Goal: Task Accomplishment & Management: Complete application form

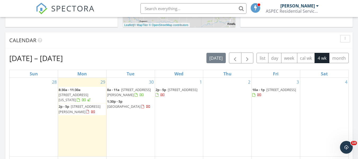
scroll to position [490, 366]
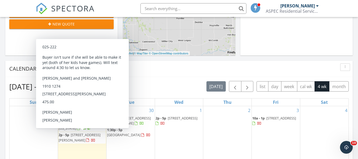
click at [68, 138] on span "[STREET_ADDRESS][PERSON_NAME]" at bounding box center [79, 137] width 42 height 10
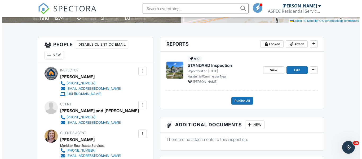
scroll to position [159, 0]
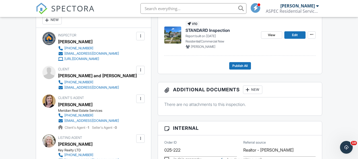
click at [142, 72] on div at bounding box center [140, 69] width 5 height 5
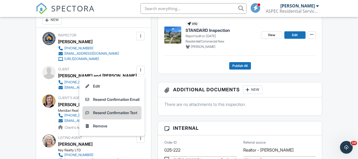
click at [110, 113] on li "Resend Confirmation Text" at bounding box center [111, 112] width 59 height 13
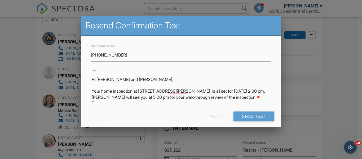
drag, startPoint x: 224, startPoint y: 91, endPoint x: 208, endPoint y: 91, distance: 16.4
click at [208, 91] on textarea "Hi Cecilio and Isabel, Your home inspection at 208 N Brunell Street is all set …" at bounding box center [181, 88] width 180 height 26
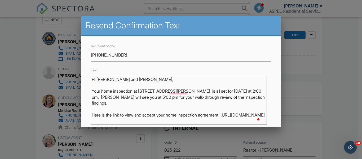
drag, startPoint x: 264, startPoint y: 100, endPoint x: 264, endPoint y: 122, distance: 22.2
click at [264, 122] on textarea "Hi Cecilio and Isabel, Your home inspection at 208 N Brunell Street is all set …" at bounding box center [179, 99] width 176 height 49
drag, startPoint x: 250, startPoint y: 96, endPoint x: 243, endPoint y: 89, distance: 10.1
click at [243, 89] on textarea "Hi Cecilio and Isabel, Your home inspection at 208 N Brunell Street is all set …" at bounding box center [179, 99] width 176 height 49
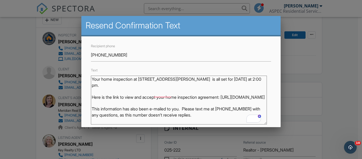
scroll to position [0, 0]
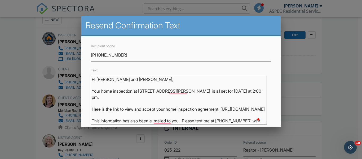
click at [227, 103] on textarea "Hi Cecilio and Isabel, Your home inspection at 208 N Brunell Street is all set …" at bounding box center [179, 99] width 176 height 49
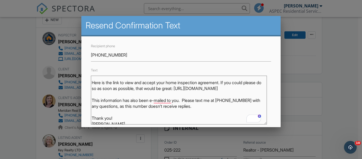
scroll to position [36, 0]
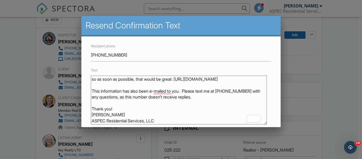
drag, startPoint x: 252, startPoint y: 91, endPoint x: 224, endPoint y: 91, distance: 28.1
click at [224, 91] on textarea "Hi Cecilio and Isabel, Your home inspection at 208 N Brunell Street is all set …" at bounding box center [179, 99] width 176 height 49
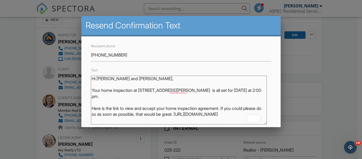
scroll to position [0, 0]
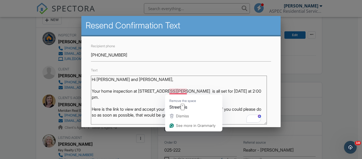
click at [182, 90] on textarea "Hi Cecilio and Isabel, Your home inspection at 208 N Brunell Street is all set …" at bounding box center [179, 99] width 176 height 49
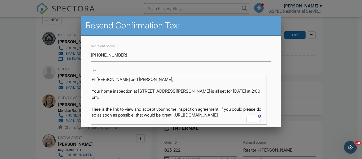
click at [254, 92] on textarea "Hi Cecilio and Isabel, Your home inspection at 208 N Brunell Street is all set …" at bounding box center [179, 99] width 176 height 49
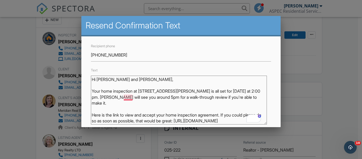
click at [126, 98] on textarea "Hi Cecilio and Isabel, Your home inspection at 208 N Brunell Street is all set …" at bounding box center [179, 99] width 176 height 49
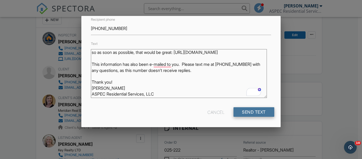
type textarea "Hi Cecilio and Isabel, Your home inspection at 208 N Brunell Street is all set …"
click at [244, 112] on input "Send Text" at bounding box center [253, 112] width 41 height 10
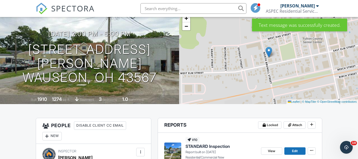
click at [67, 7] on span "SPECTORA" at bounding box center [72, 8] width 43 height 11
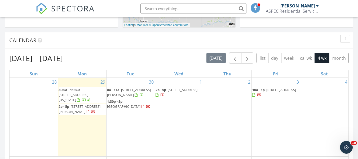
scroll to position [195, 0]
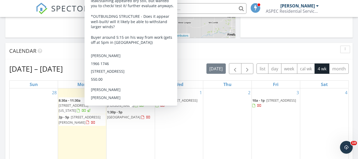
click at [117, 117] on span "20215 Road C20, Continental 45831" at bounding box center [123, 116] width 33 height 5
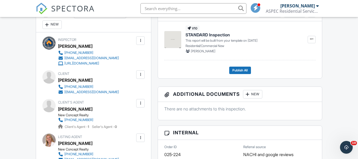
click at [65, 9] on span "SPECTORA" at bounding box center [72, 8] width 43 height 11
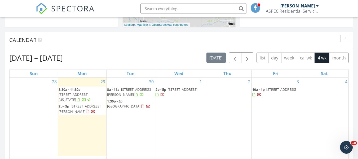
scroll to position [212, 0]
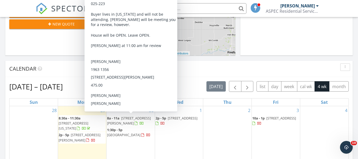
click at [122, 120] on span "13876 Kay Street, Paulding 45879" at bounding box center [129, 120] width 44 height 10
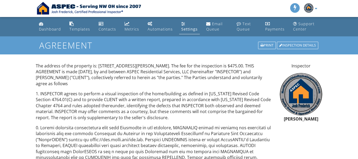
click at [261, 42] on div "Print" at bounding box center [267, 45] width 18 height 7
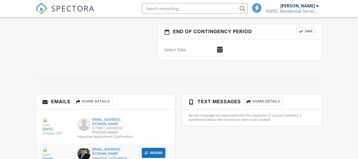
scroll to position [579, 0]
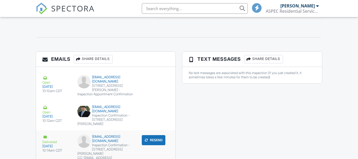
drag, startPoint x: 106, startPoint y: 138, endPoint x: 98, endPoint y: 137, distance: 8.0
click at [106, 143] on div "Inspection Confirmation - [STREET_ADDRESS][PERSON_NAME]" at bounding box center [105, 149] width 57 height 13
click at [152, 135] on button "Resend" at bounding box center [154, 140] width 24 height 10
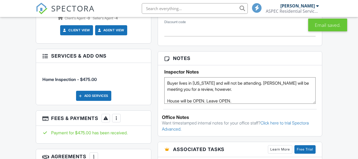
scroll to position [318, 0]
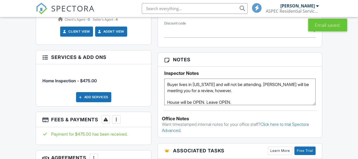
click at [118, 119] on div at bounding box center [116, 118] width 5 height 5
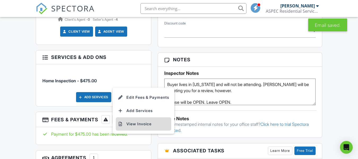
click li "View Invoice"
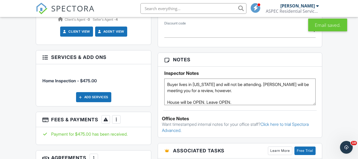
scroll to position [0, 0]
click span "SPECTORA"
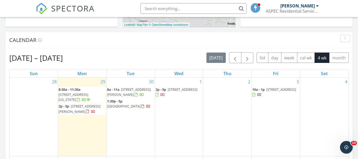
scroll to position [212, 0]
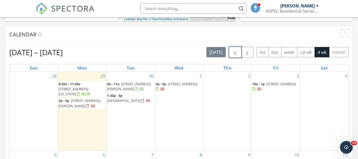
click at [236, 50] on span "button" at bounding box center [235, 52] width 6 height 6
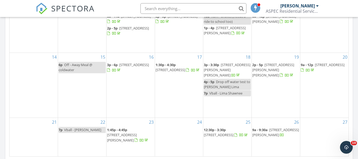
scroll to position [344, 0]
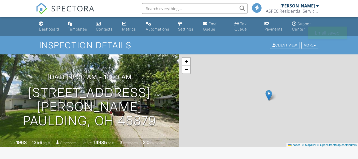
click at [89, 12] on span "SPECTORA" at bounding box center [72, 8] width 43 height 11
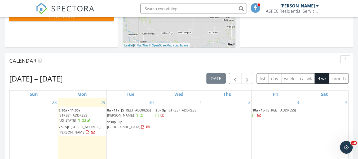
scroll to position [195, 0]
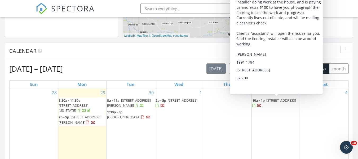
click at [274, 102] on span "[STREET_ADDRESS]" at bounding box center [281, 100] width 30 height 5
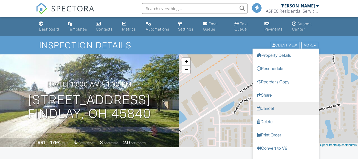
click at [268, 109] on link "Cancel" at bounding box center [285, 107] width 66 height 13
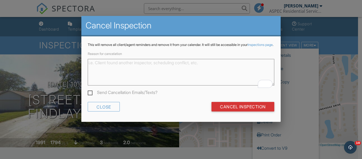
click at [154, 75] on textarea "Reason for cancelation" at bounding box center [181, 72] width 186 height 26
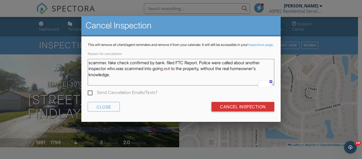
click at [206, 66] on textarea "scammer. fake check confirmed by bank. filed FTC Report. Police were called abo…" at bounding box center [181, 72] width 186 height 26
click at [208, 67] on textarea "scammer. fake check confirmed by bank. filed FTC Report. Police were called abo…" at bounding box center [181, 72] width 186 height 26
click at [258, 67] on textarea "scammer. fake check confirmed by bank. filed FTC Report. Findlay police were ca…" at bounding box center [181, 72] width 186 height 26
click at [173, 74] on textarea "scammer. fake check confirmed by bank. filed FTC Report. Findlay police were ca…" at bounding box center [181, 72] width 186 height 26
click at [201, 79] on textarea "scammer. fake check confirmed by bank. filed FTC Report. Findlay police were ca…" at bounding box center [181, 72] width 186 height 26
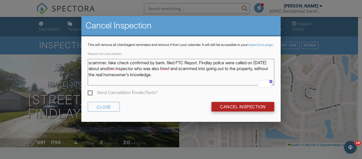
type textarea "scammer. fake check confirmed by bank. filed FTC Report. Findlay police were ca…"
click at [251, 111] on input "Cancel Inspection" at bounding box center [242, 107] width 63 height 10
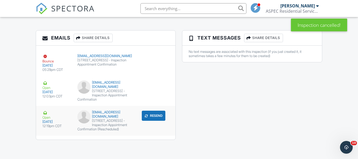
click at [100, 128] on div "[STREET_ADDRESS] - Inspection Appointment Confirmation (Rescheduled)" at bounding box center [105, 124] width 57 height 13
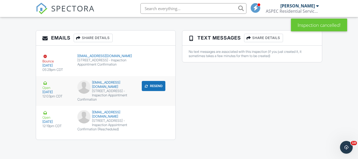
click at [88, 89] on div "[STREET_ADDRESS] - Inspection Appointment Confirmation" at bounding box center [105, 95] width 57 height 13
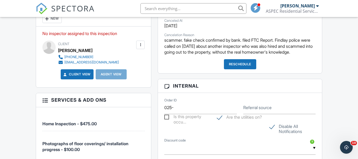
scroll to position [160, 0]
click at [68, 7] on span "SPECTORA" at bounding box center [72, 8] width 43 height 11
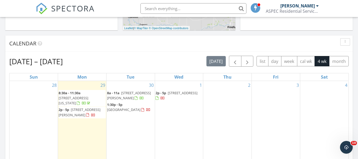
scroll to position [212, 0]
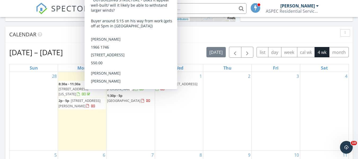
click at [117, 101] on span "20215 Road C20, Continental 45831" at bounding box center [123, 100] width 33 height 5
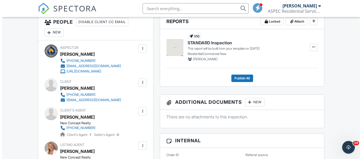
scroll to position [185, 0]
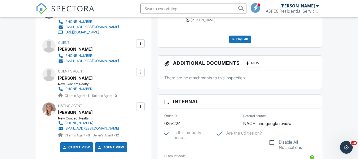
click at [139, 71] on div at bounding box center [140, 71] width 5 height 5
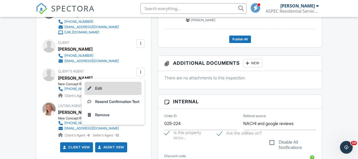
click at [103, 88] on li "Edit" at bounding box center [112, 88] width 57 height 13
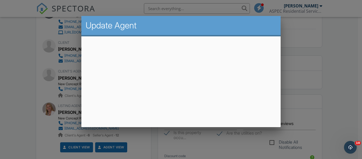
click at [219, 128] on div at bounding box center [181, 73] width 362 height 198
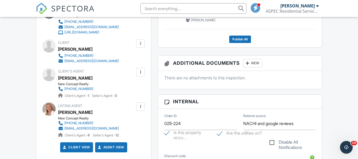
click at [143, 71] on div at bounding box center [140, 71] width 5 height 5
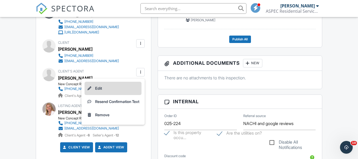
click at [103, 89] on li "Edit" at bounding box center [112, 88] width 57 height 13
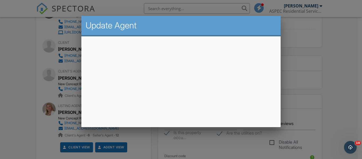
scroll to position [29, 0]
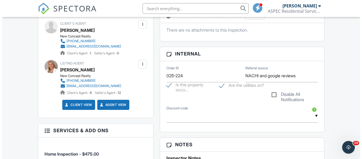
scroll to position [154, 0]
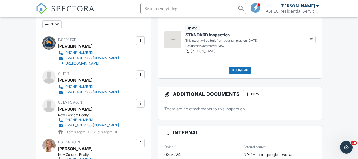
click at [141, 105] on div at bounding box center [140, 102] width 5 height 5
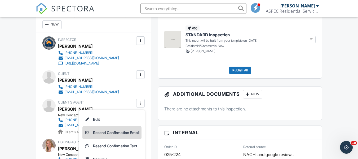
click at [123, 133] on li "Resend Confirmation Email" at bounding box center [111, 132] width 59 height 13
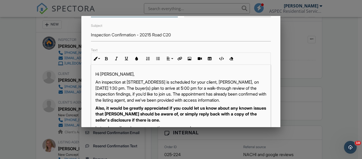
scroll to position [53, 0]
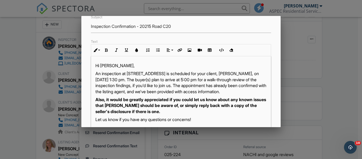
click at [145, 79] on p "An inspection at [STREET_ADDRESS] is scheduled for your client, [PERSON_NAME], …" at bounding box center [180, 82] width 171 height 24
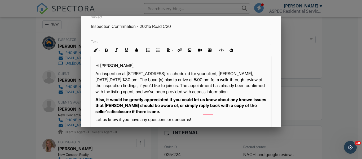
click at [120, 85] on p "An inspection at 20215 Road C20, Continental, OH 45831 is scheduled for your cl…" at bounding box center [180, 82] width 171 height 24
click at [113, 86] on p "An inspection at 20215 Road C20, Continental, OH 45831 is scheduled for your cl…" at bounding box center [180, 82] width 171 height 24
click at [112, 86] on p "An inspection at 20215 Road C20, Continental, OH 45831 is scheduled for your cl…" at bounding box center [180, 82] width 171 height 24
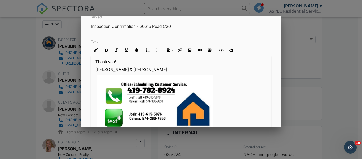
scroll to position [149, 0]
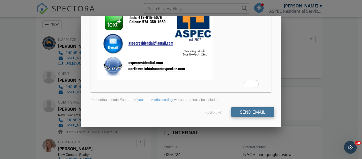
click at [256, 114] on input "Send Email" at bounding box center [252, 112] width 43 height 10
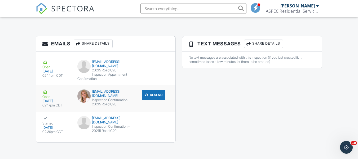
scroll to position [604, 0]
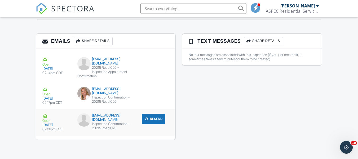
click at [104, 124] on div "Inspection Confirmation - 20215 Road C20" at bounding box center [105, 125] width 57 height 8
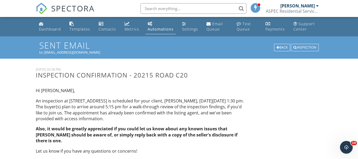
drag, startPoint x: 46, startPoint y: 29, endPoint x: 45, endPoint y: 24, distance: 4.8
click at [46, 29] on div "Dashboard" at bounding box center [50, 28] width 22 height 5
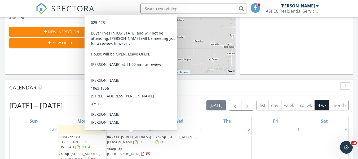
scroll to position [185, 0]
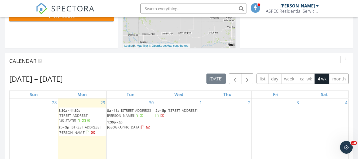
click at [0, 110] on div "Today Josh Frederick 8:30 am 21 Pennsylvania Avenue , Waterville, OH 43566 Josh…" at bounding box center [179, 130] width 358 height 482
click at [0, 51] on div "Today Josh Frederick 8:30 am 21 Pennsylvania Avenue , Waterville, OH 43566 Josh…" at bounding box center [179, 130] width 358 height 482
click at [236, 80] on span "button" at bounding box center [235, 78] width 6 height 6
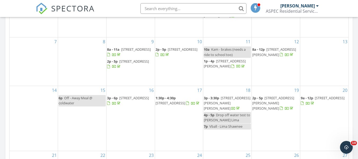
scroll to position [291, 0]
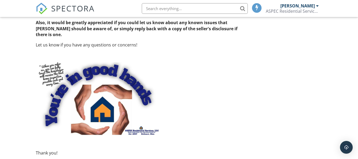
click at [72, 10] on span "SPECTORA" at bounding box center [72, 8] width 43 height 11
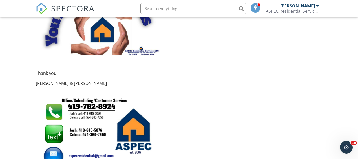
click at [88, 4] on span "SPECTORA" at bounding box center [72, 8] width 43 height 11
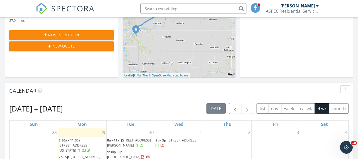
scroll to position [159, 0]
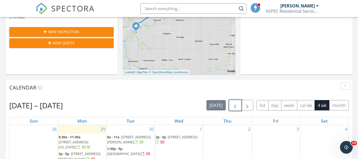
click at [236, 105] on span "button" at bounding box center [235, 105] width 6 height 6
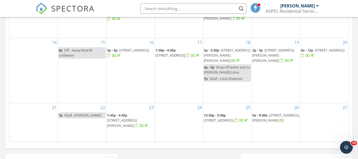
scroll to position [344, 0]
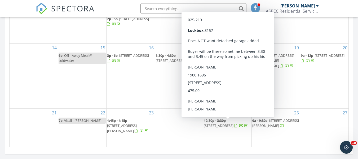
click at [232, 127] on span "[STREET_ADDRESS]" at bounding box center [219, 125] width 30 height 5
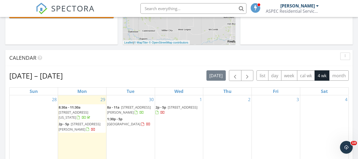
scroll to position [185, 0]
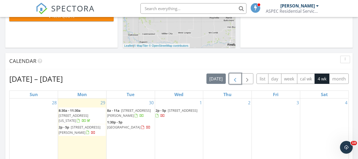
click at [236, 79] on span "button" at bounding box center [235, 78] width 6 height 6
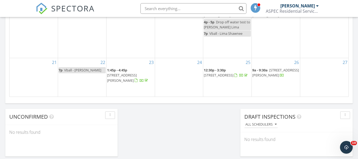
scroll to position [397, 0]
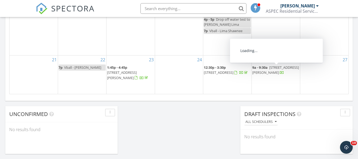
click at [262, 73] on span "[STREET_ADDRESS][PERSON_NAME]" at bounding box center [275, 70] width 47 height 10
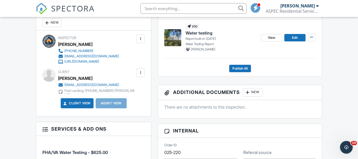
scroll to position [211, 0]
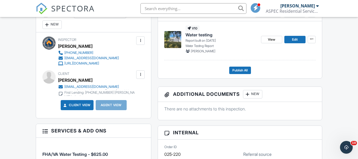
click at [129, 93] on div "Contact person is Kent Garner at Federal First Lending: 480-248-4470 David Beck…" at bounding box center [99, 92] width 70 height 13
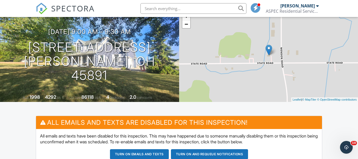
scroll to position [26, 0]
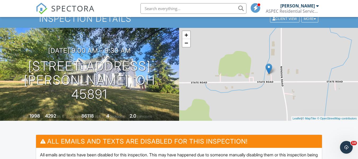
click at [72, 11] on span "SPECTORA" at bounding box center [72, 8] width 43 height 11
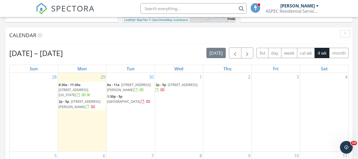
scroll to position [212, 0]
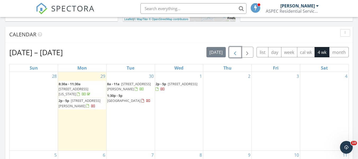
click at [236, 51] on span "button" at bounding box center [235, 52] width 6 height 6
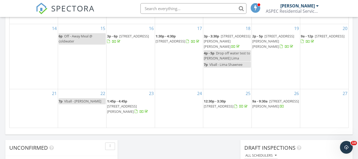
scroll to position [397, 0]
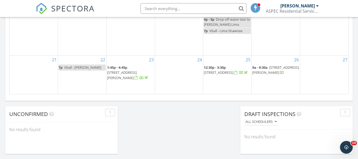
click at [266, 75] on span "13957 State Road, Van Wert 45891" at bounding box center [275, 70] width 47 height 10
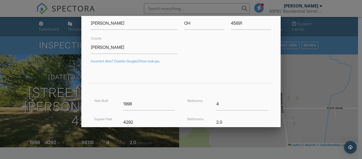
scroll to position [79, 0]
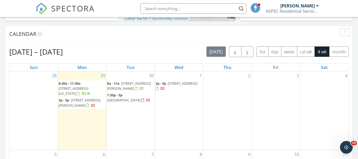
scroll to position [212, 0]
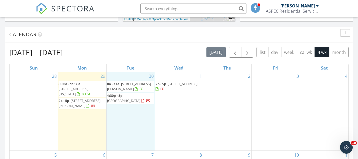
click at [118, 119] on div "30 8a - 11a [STREET_ADDRESS][PERSON_NAME] 1:30p - 5p [STREET_ADDRESS]" at bounding box center [130, 111] width 48 height 78
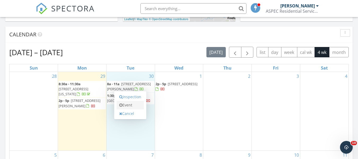
click at [127, 105] on link "Event" at bounding box center [129, 105] width 27 height 8
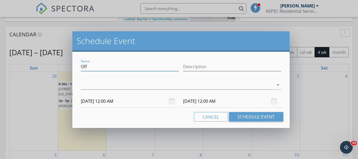
drag, startPoint x: 92, startPoint y: 67, endPoint x: 77, endPoint y: 67, distance: 15.4
click at [77, 67] on div "Name Off Description arrow_drop_down 09/30/2025 12:00 AM 10/01/2025 12:00 AM Ca…" at bounding box center [180, 90] width 217 height 76
paste input "13957 State Road"
type input "Re-collect Bacteria -13957 State Road, Van Wert"
click at [93, 83] on div at bounding box center [177, 84] width 193 height 9
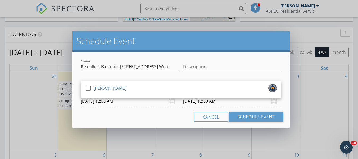
click at [93, 83] on link "check_box_outline_blank Josh Frederick" at bounding box center [181, 89] width 200 height 13
click at [134, 101] on input "09/30/2025 12:00 AM" at bounding box center [130, 100] width 98 height 13
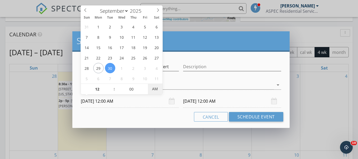
type input "09/30/2025 12:00 PM"
type input "10/01/2025 12:00 PM"
click at [157, 88] on span "AM" at bounding box center [155, 88] width 15 height 11
click at [221, 101] on input "10/01/2025 12:00 PM" at bounding box center [232, 100] width 98 height 13
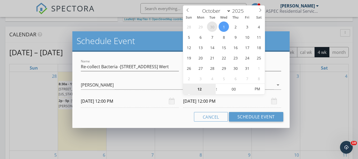
select select "8"
type input "09/30/2025 12:00 PM"
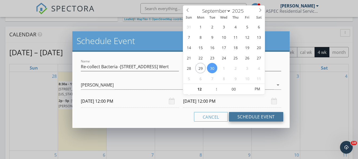
click at [264, 118] on button "Schedule Event" at bounding box center [256, 117] width 54 height 10
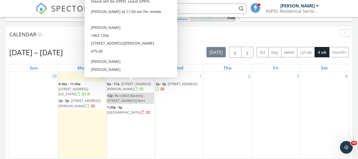
click at [230, 94] on div "2" at bounding box center [227, 115] width 48 height 86
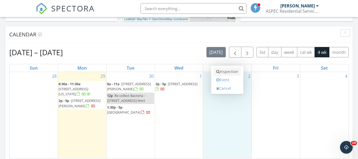
click at [232, 71] on link "Inspection" at bounding box center [226, 71] width 27 height 8
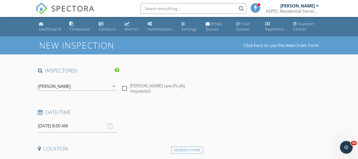
click at [87, 127] on input "[DATE] 8:00 AM" at bounding box center [77, 125] width 79 height 13
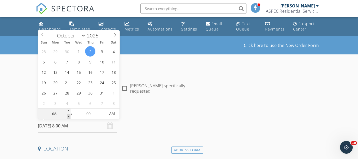
type input "07"
type input "[DATE] 7:00 AM"
click at [69, 116] on span at bounding box center [69, 116] width 4 height 5
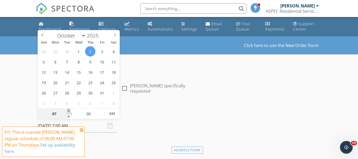
type input "08"
type input "[DATE] 8:00 AM"
click at [68, 111] on span at bounding box center [69, 110] width 4 height 5
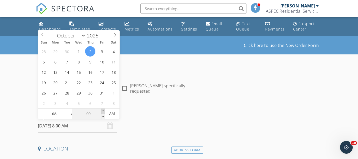
type input "05"
type input "[DATE] 8:05 AM"
click at [104, 111] on span at bounding box center [103, 110] width 4 height 5
type input "10"
type input "[DATE] 8:10 AM"
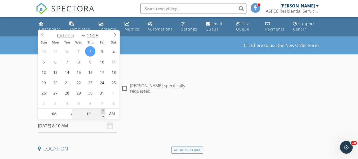
click at [104, 111] on span at bounding box center [103, 110] width 4 height 5
type input "15"
type input "[DATE] 8:15 AM"
click at [104, 111] on span at bounding box center [103, 110] width 4 height 5
type input "20"
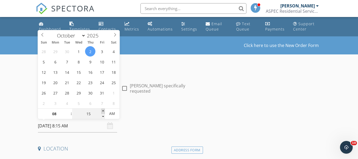
type input "[DATE] 8:20 AM"
click at [104, 111] on span at bounding box center [103, 110] width 4 height 5
type input "25"
type input "[DATE] 8:25 AM"
click at [104, 111] on span at bounding box center [103, 110] width 4 height 5
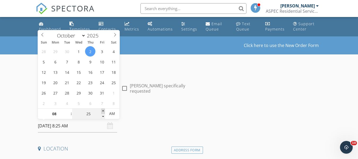
type input "30"
type input "[DATE] 8:30 AM"
click at [104, 111] on span at bounding box center [103, 110] width 4 height 5
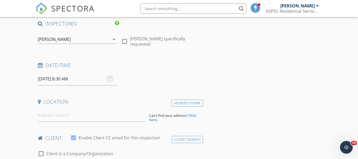
scroll to position [53, 0]
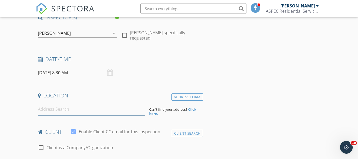
click at [70, 111] on input at bounding box center [91, 108] width 107 height 13
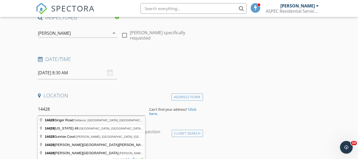
type input "14428 Singer Road, Defiance, OH, USA"
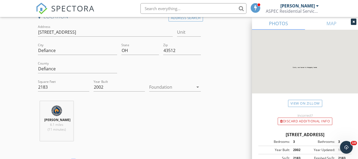
scroll to position [132, 0]
click at [167, 87] on div at bounding box center [171, 86] width 44 height 8
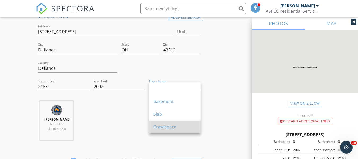
click at [162, 127] on div "Crawlspace" at bounding box center [174, 126] width 43 height 6
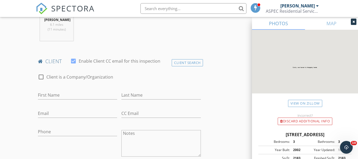
scroll to position [238, 0]
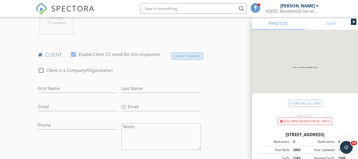
click at [188, 56] on div "Client Search" at bounding box center [186, 55] width 31 height 7
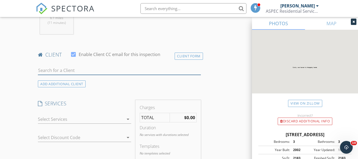
click at [109, 73] on input "text" at bounding box center [119, 70] width 162 height 9
type input "H"
click at [69, 69] on input "text" at bounding box center [119, 70] width 162 height 9
click at [185, 59] on div "Client Form" at bounding box center [188, 55] width 28 height 7
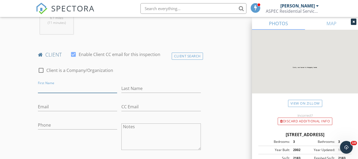
click at [73, 90] on input "First Name" at bounding box center [77, 88] width 79 height 9
type input "[PERSON_NAME] & [PERSON_NAME]"
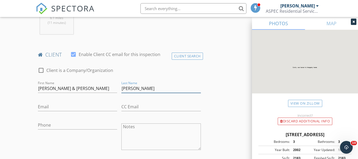
type input "[PERSON_NAME]"
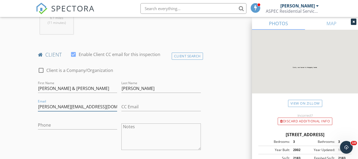
type input "[PERSON_NAME][EMAIL_ADDRESS][DOMAIN_NAME]"
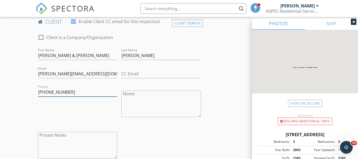
scroll to position [344, 0]
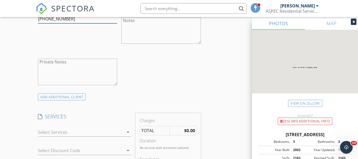
type input "[PHONE_NUMBER]"
click at [50, 134] on div at bounding box center [81, 132] width 86 height 8
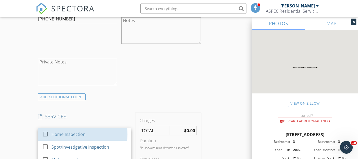
click at [50, 134] on div "check_box_outline_blank" at bounding box center [46, 133] width 8 height 6
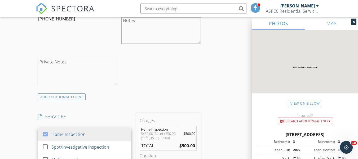
click at [19, 114] on div "New Inspection Click here to use the New Order Form INSPECTOR(S) check_box Josh…" at bounding box center [179, 160] width 358 height 937
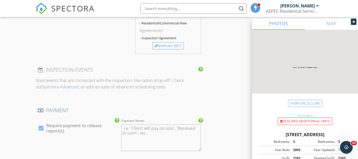
scroll to position [635, 0]
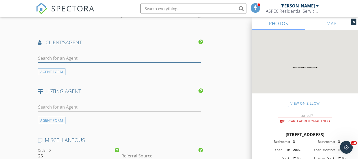
click at [72, 58] on input "text" at bounding box center [119, 58] width 162 height 9
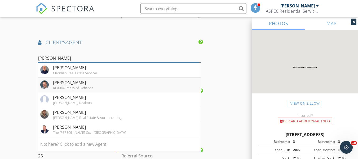
type input "[PERSON_NAME]"
click at [51, 89] on div "Matt Joost RE/MAX Realty of Defiance" at bounding box center [66, 84] width 53 height 11
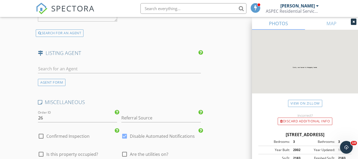
scroll to position [794, 0]
click at [47, 72] on input "text" at bounding box center [119, 68] width 162 height 9
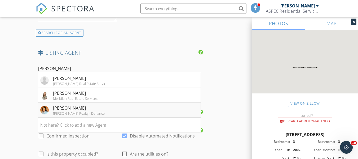
type input "Katie"
click at [59, 115] on div "[PERSON_NAME] Realty - Defiance" at bounding box center [79, 113] width 52 height 4
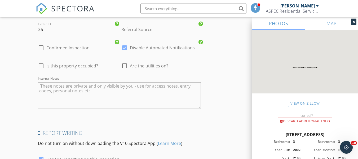
scroll to position [1006, 0]
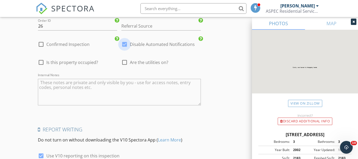
click at [125, 48] on div at bounding box center [124, 44] width 9 height 9
click at [42, 66] on div at bounding box center [41, 62] width 9 height 9
checkbox input "true"
click at [125, 66] on div at bounding box center [124, 62] width 9 height 9
checkbox input "true"
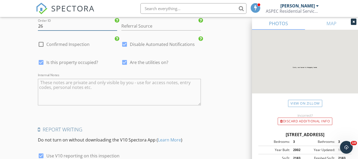
click at [101, 30] on input "26" at bounding box center [77, 26] width 79 height 9
type input "2"
type input "025-"
click at [177, 29] on input "Referral Source" at bounding box center [160, 26] width 79 height 9
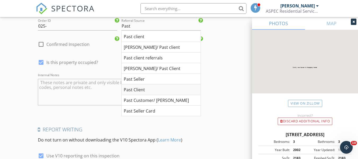
click at [142, 93] on div "Past Client" at bounding box center [160, 89] width 79 height 11
type input "Past Client"
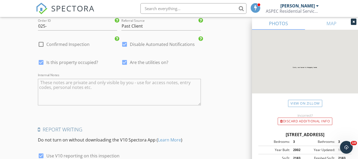
click at [116, 98] on textarea "Internal Notes" at bounding box center [119, 92] width 162 height 26
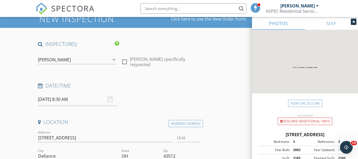
scroll to position [106, 0]
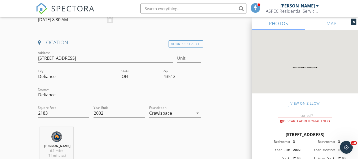
type textarea "Buyers are flexible with meeting time"
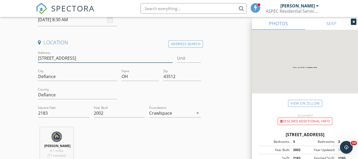
click at [70, 59] on input "14428 Singer Rd" at bounding box center [105, 58] width 135 height 9
type input "14428 Singer Road"
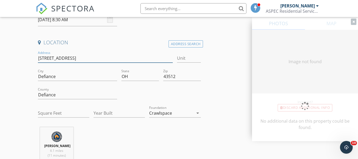
type input "2183"
type input "2002"
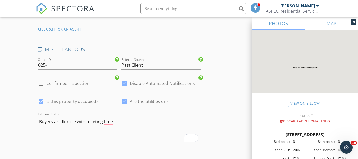
scroll to position [1032, 0]
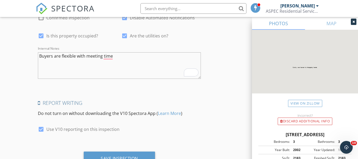
type input "14428 Singer Road"
click at [116, 61] on textarea "Buyers are flexible with meeting time" at bounding box center [119, 65] width 162 height 26
type textarea "Buyers are flexible with meeting time *Do NOT want outbuilding added"
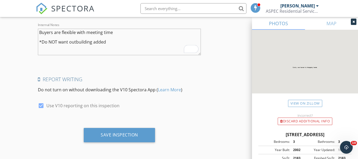
scroll to position [1060, 0]
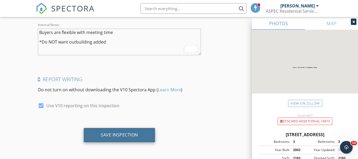
click at [100, 134] on div "Save Inspection" at bounding box center [119, 135] width 71 height 14
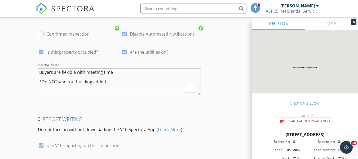
scroll to position [954, 0]
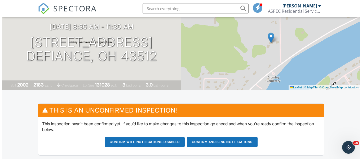
scroll to position [42, 0]
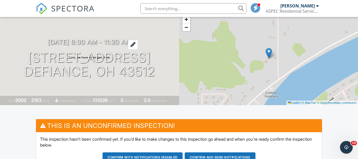
click at [131, 43] on h3 "10/02/2025 8:30 am - 11:30 am" at bounding box center [90, 41] width 84 height 7
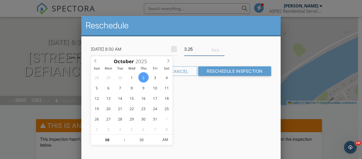
click at [221, 47] on input "3.25" at bounding box center [204, 49] width 40 height 13
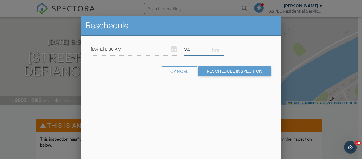
type input "3.5"
click at [221, 47] on input "3.5" at bounding box center [204, 49] width 40 height 13
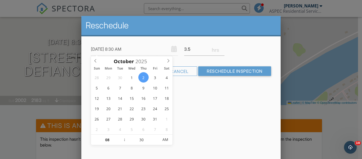
click at [146, 47] on input "10/02/2025 8:30 AM" at bounding box center [134, 49] width 87 height 13
type input "10/02/2025 8:25 AM"
type input "25"
click at [156, 142] on span at bounding box center [156, 141] width 4 height 5
type input "10/02/2025 8:20 AM"
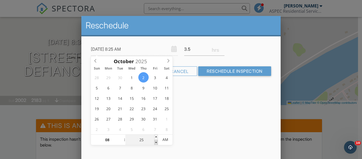
type input "20"
click at [156, 142] on span at bounding box center [156, 141] width 4 height 5
type input "10/02/2025 8:15 AM"
type input "15"
click at [156, 142] on span at bounding box center [156, 141] width 4 height 5
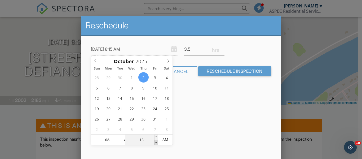
type input "10/02/2025 8:10 AM"
type input "10"
click at [156, 142] on span at bounding box center [156, 141] width 4 height 5
type input "10/02/2025 8:05 AM"
type input "05"
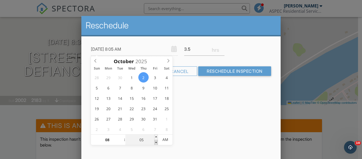
click at [156, 142] on span at bounding box center [156, 141] width 4 height 5
type input "10/02/2025 8:00 AM"
type input "00"
click at [156, 142] on span at bounding box center [156, 141] width 4 height 5
type input "10/02/2025 8:05 AM"
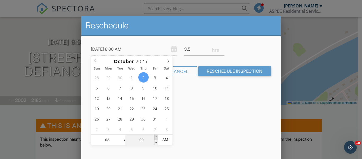
type input "05"
click at [157, 137] on span at bounding box center [156, 136] width 4 height 5
type input "10/02/2025 8:10 AM"
type input "10"
click at [157, 137] on span at bounding box center [156, 136] width 4 height 5
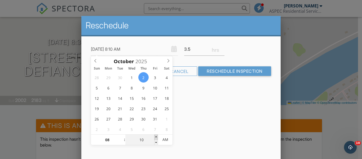
type input "10/02/2025 8:15 AM"
type input "15"
click at [157, 137] on span at bounding box center [156, 136] width 4 height 5
type input "10/02/2025 8:20 AM"
type input "20"
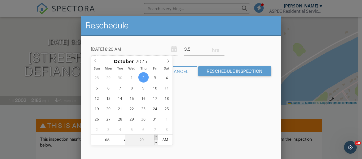
click at [157, 137] on span at bounding box center [156, 136] width 4 height 5
type input "10/02/2025 8:25 AM"
type input "25"
click at [157, 137] on span at bounding box center [156, 136] width 4 height 5
type input "[DATE] 8:30 AM"
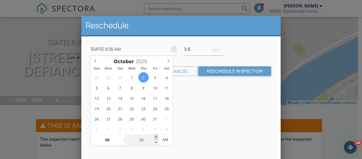
type input "30"
click at [157, 137] on span at bounding box center [156, 136] width 4 height 5
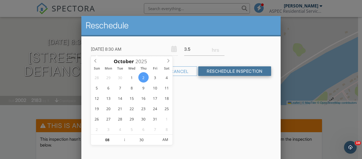
click at [237, 72] on input "Reschedule Inspection" at bounding box center [234, 71] width 73 height 10
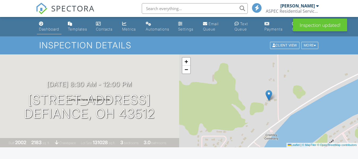
click at [57, 29] on div "Dashboard" at bounding box center [49, 29] width 20 height 4
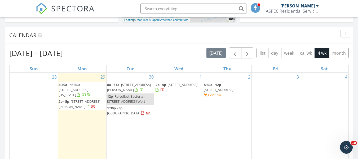
scroll to position [212, 0]
click at [119, 111] on span "[GEOGRAPHIC_DATA]" at bounding box center [123, 112] width 33 height 5
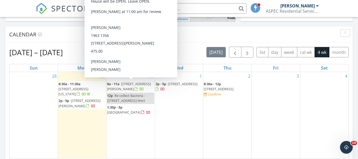
click at [118, 86] on span "8a - 11a 13876 Kay Street, Paulding 45879" at bounding box center [130, 86] width 47 height 10
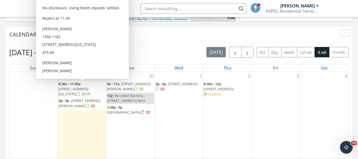
click at [0, 55] on div "Today Josh Frederick 8:30 am 21 Pennsylvania Avenue , Waterville, OH 43566 Josh…" at bounding box center [179, 103] width 358 height 482
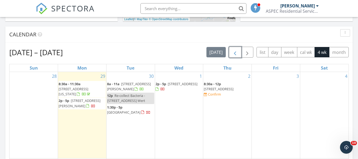
click at [232, 50] on span "button" at bounding box center [235, 52] width 6 height 6
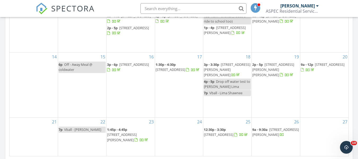
scroll to position [344, 0]
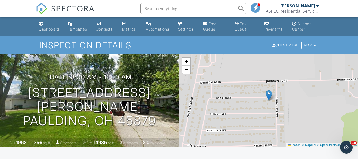
click at [52, 28] on div "Dashboard" at bounding box center [49, 29] width 20 height 4
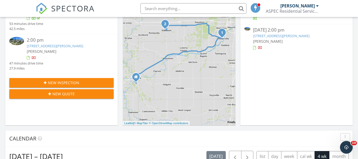
scroll to position [159, 0]
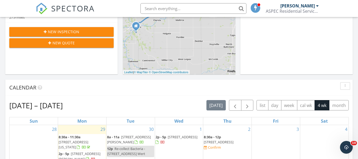
click at [218, 140] on span "[STREET_ADDRESS]" at bounding box center [219, 141] width 30 height 5
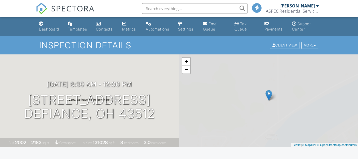
drag, startPoint x: 0, startPoint y: 0, endPoint x: 194, endPoint y: 87, distance: 212.5
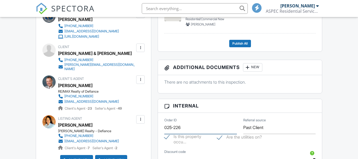
scroll to position [234, 0]
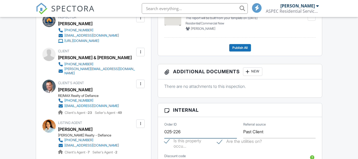
type input "025-226"
click at [347, 86] on div "Dashboard Templates Contacts Metrics Automations Settings Email Queue Text Queu…" at bounding box center [179, 139] width 358 height 713
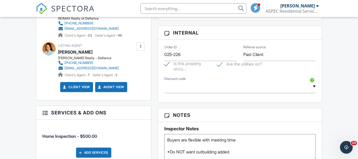
scroll to position [307, 0]
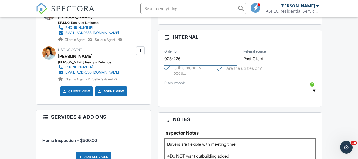
click at [207, 60] on input "025-226" at bounding box center [200, 58] width 72 height 13
click at [335, 57] on div "Dashboard Templates Contacts Metrics Automations Settings Email Queue Text Queu…" at bounding box center [179, 66] width 358 height 713
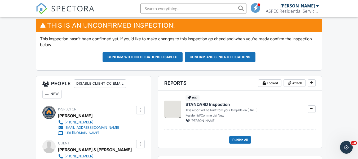
scroll to position [0, 0]
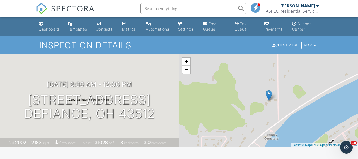
click at [42, 31] on div "Dashboard" at bounding box center [49, 29] width 20 height 4
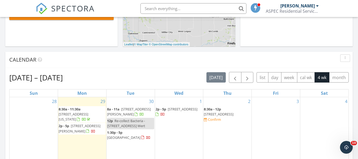
scroll to position [185, 0]
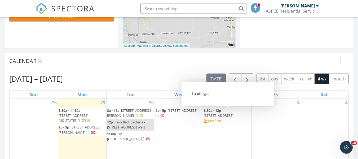
click at [226, 114] on span "14428 Singer Road, Defiance 43512" at bounding box center [219, 115] width 30 height 5
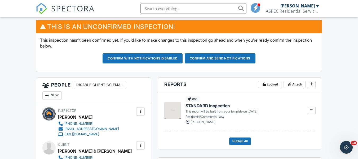
scroll to position [42, 0]
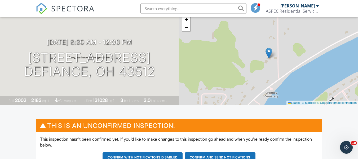
click at [113, 156] on button "Confirm with notifications disabled" at bounding box center [142, 157] width 80 height 10
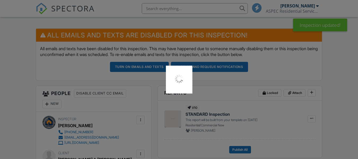
scroll to position [132, 0]
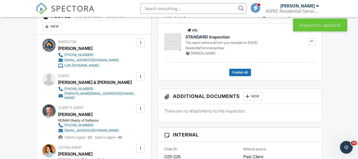
click at [139, 76] on div at bounding box center [140, 76] width 5 height 5
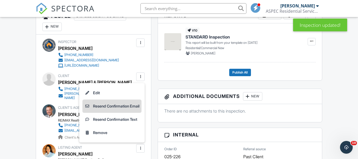
click at [103, 107] on li "Resend Confirmation Email" at bounding box center [111, 105] width 59 height 13
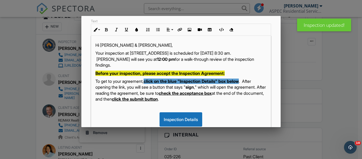
scroll to position [53, 0]
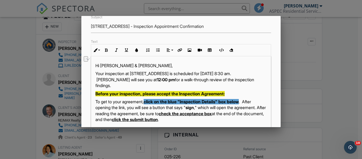
drag, startPoint x: 206, startPoint y: 80, endPoint x: 165, endPoint y: 80, distance: 41.0
click at [165, 80] on p "Your inspection at [STREET_ADDRESS] is scheduled for [DATE] 8:30 am. [PERSON_NA…" at bounding box center [180, 79] width 171 height 18
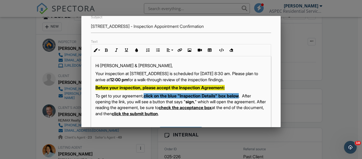
click at [175, 82] on p "Your inspection at [STREET_ADDRESS] is scheduled for [DATE] 8:30 am. Please pla…" at bounding box center [180, 76] width 171 height 12
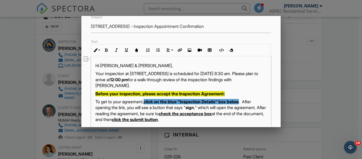
drag, startPoint x: 138, startPoint y: 80, endPoint x: 95, endPoint y: 79, distance: 43.2
click at [95, 79] on p "Your inspection at [STREET_ADDRESS] is scheduled for [DATE] 8:30 am. Please pla…" at bounding box center [180, 79] width 171 height 18
click at [107, 49] on icon "button" at bounding box center [106, 50] width 4 height 4
click at [187, 84] on p "Your inspection at [STREET_ADDRESS] is scheduled for [DATE] 8:30 am. Please pla…" at bounding box center [180, 79] width 171 height 18
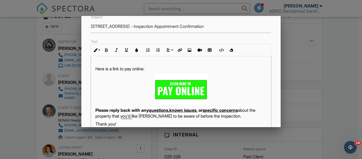
scroll to position [159, 0]
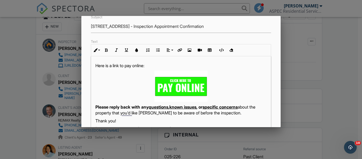
click at [216, 92] on p "To enrich screen reader interactions, please activate Accessibility in Grammarl…" at bounding box center [180, 85] width 171 height 31
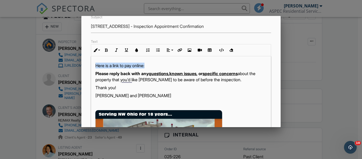
drag, startPoint x: 162, startPoint y: 70, endPoint x: 89, endPoint y: 70, distance: 72.8
click at [89, 70] on div "Resend Confirmation Email To [PERSON_NAME][EMAIL_ADDRESS][DOMAIN_NAME] CC Subje…" at bounding box center [180, 71] width 199 height 111
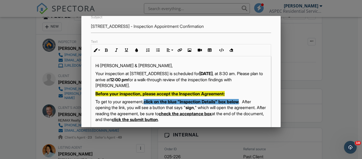
scroll to position [0, 0]
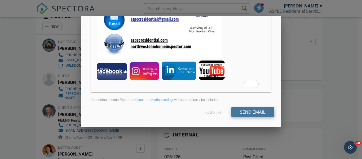
click at [246, 116] on input "Send Email" at bounding box center [252, 112] width 43 height 10
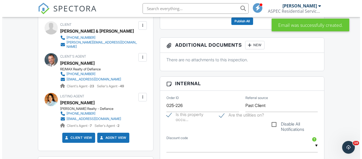
scroll to position [181, 0]
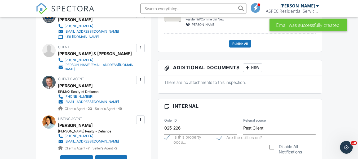
click at [142, 77] on div at bounding box center [140, 79] width 5 height 5
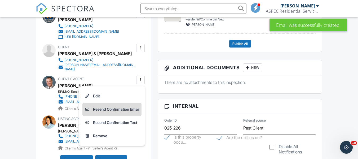
click at [124, 107] on li "Resend Confirmation Email" at bounding box center [111, 108] width 59 height 13
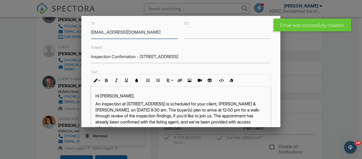
scroll to position [79, 0]
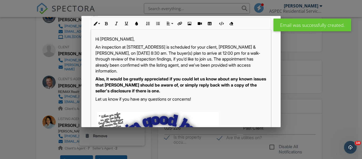
click at [105, 55] on p "An inspection at [STREET_ADDRESS] is scheduled for your client, [PERSON_NAME] &…" at bounding box center [180, 59] width 171 height 30
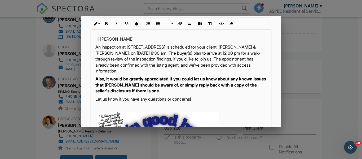
click at [111, 57] on p "An inspection at [STREET_ADDRESS] is scheduled for your client, [PERSON_NAME] &…" at bounding box center [180, 59] width 171 height 30
click at [106, 53] on p "An inspection at [STREET_ADDRESS] is scheduled for your client, [PERSON_NAME] &…" at bounding box center [180, 59] width 171 height 30
click at [163, 53] on p "An inspection at 14428 Singer Road, Defiance, OH 43512 is scheduled for your cl…" at bounding box center [180, 59] width 171 height 30
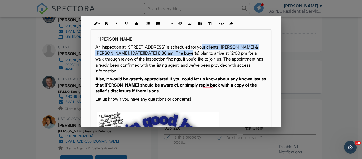
drag, startPoint x: 205, startPoint y: 49, endPoint x: 194, endPoint y: 52, distance: 11.3
click at [194, 52] on p "An inspection at 14428 Singer Road, Defiance, OH 43512 is scheduled for your cl…" at bounding box center [180, 59] width 171 height 30
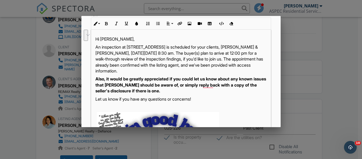
click at [202, 54] on p "An inspection at 14428 Singer Road, Defiance, OH 43512 is scheduled for your cl…" at bounding box center [180, 59] width 171 height 30
drag, startPoint x: 206, startPoint y: 53, endPoint x: 162, endPoint y: 53, distance: 44.2
click at [162, 53] on p "An inspection at 14428 Singer Road, Defiance, OH 43512 is scheduled for your cl…" at bounding box center [180, 59] width 171 height 30
click at [106, 22] on icon "button" at bounding box center [106, 24] width 4 height 4
drag, startPoint x: 164, startPoint y: 58, endPoint x: 147, endPoint y: 58, distance: 16.9
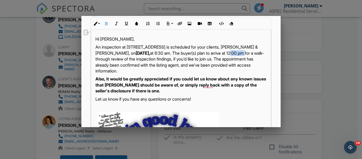
click at [147, 58] on p "An inspection at 14428 Singer Road, Defiance, OH 43512 is scheduled for your cl…" at bounding box center [180, 59] width 171 height 30
click at [169, 61] on p "An inspection at 14428 Singer Road, Defiance, OH 43512 is scheduled for your cl…" at bounding box center [180, 59] width 171 height 30
drag, startPoint x: 162, startPoint y: 60, endPoint x: 146, endPoint y: 60, distance: 16.7
click at [146, 60] on p "An inspection at 14428 Singer Road, Defiance, OH 43512 is scheduled for your cl…" at bounding box center [180, 59] width 171 height 30
click at [106, 25] on icon "button" at bounding box center [106, 24] width 4 height 4
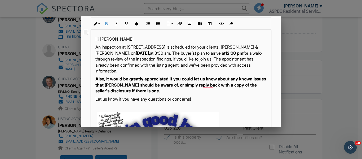
click at [198, 65] on p "An inspection at 14428 Singer Road, Defiance, OH 43512 is scheduled for your cl…" at bounding box center [180, 59] width 171 height 30
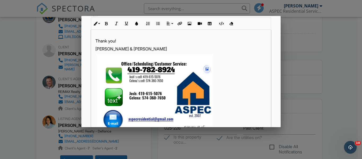
scroll to position [149, 0]
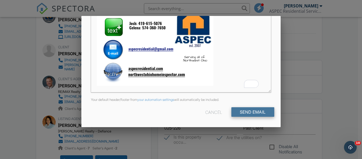
click at [246, 116] on input "Send Email" at bounding box center [252, 112] width 43 height 10
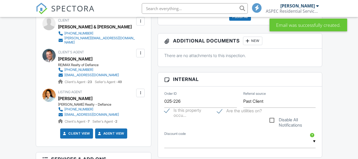
click at [141, 90] on div at bounding box center [140, 92] width 5 height 5
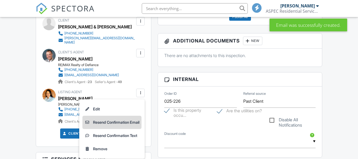
click at [115, 119] on li "Resend Confirmation Email" at bounding box center [111, 121] width 59 height 13
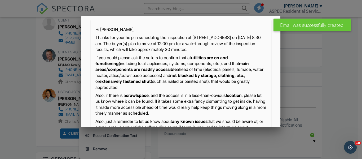
scroll to position [79, 0]
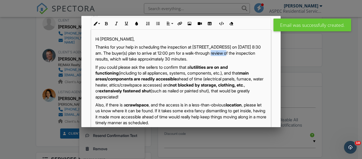
drag, startPoint x: 247, startPoint y: 54, endPoint x: 229, endPoint y: 54, distance: 18.0
click at [229, 54] on p "Thanks for your help in scheduling the inspection at [STREET_ADDRESS] on [DATE]…" at bounding box center [180, 53] width 171 height 18
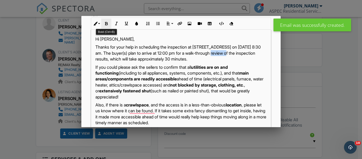
click at [109, 23] on button "Bold" at bounding box center [106, 24] width 10 height 10
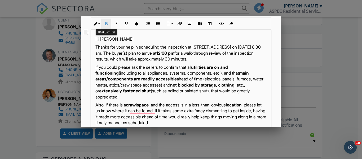
click at [109, 26] on button "Bold" at bounding box center [106, 24] width 10 height 10
click at [123, 53] on p "Thanks for your help in scheduling the inspection at 14428 Singer Road, Defianc…" at bounding box center [180, 53] width 171 height 18
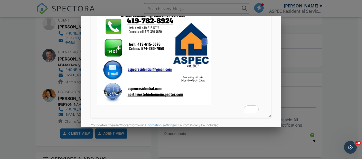
scroll to position [149, 0]
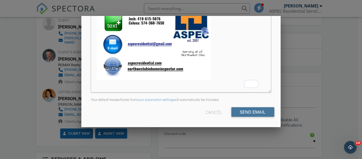
click at [257, 108] on input "Send Email" at bounding box center [252, 112] width 43 height 10
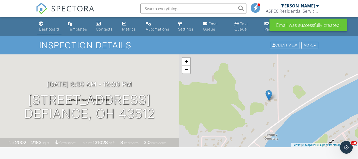
click at [50, 24] on link "Dashboard" at bounding box center [49, 26] width 24 height 15
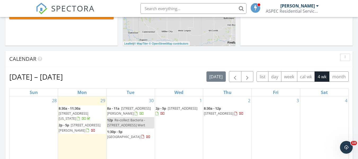
scroll to position [185, 0]
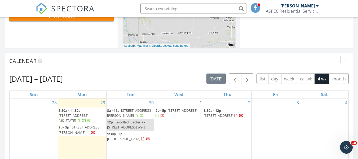
click at [4, 52] on div "[DATE] [PERSON_NAME] 8:30 am [STREET_ADDRESS][US_STATE] [PERSON_NAME] 53 minute…" at bounding box center [179, 130] width 358 height 482
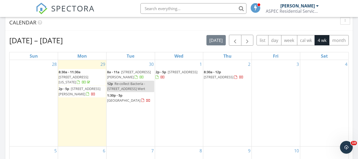
scroll to position [238, 0]
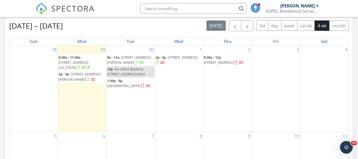
click at [0, 85] on div "[DATE] [PERSON_NAME] 8:30 am [STREET_ADDRESS][US_STATE] [PERSON_NAME] 53 minute…" at bounding box center [179, 77] width 358 height 482
click at [233, 23] on span "button" at bounding box center [235, 25] width 6 height 6
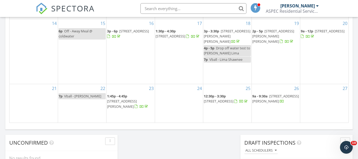
scroll to position [371, 0]
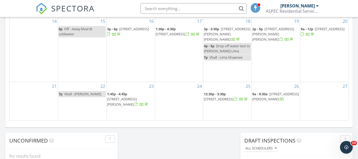
drag, startPoint x: 60, startPoint y: 19, endPoint x: 72, endPoint y: 14, distance: 13.1
click at [61, 17] on div "SPECTORA" at bounding box center [65, 8] width 59 height 17
click at [74, 13] on span "SPECTORA" at bounding box center [72, 8] width 43 height 11
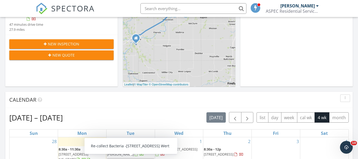
scroll to position [159, 0]
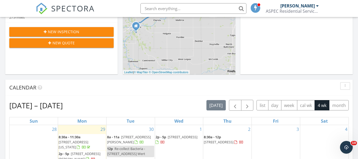
drag, startPoint x: 3, startPoint y: 131, endPoint x: 19, endPoint y: 112, distance: 24.3
click at [3, 131] on div "[DATE] [PERSON_NAME] 8:30 am [STREET_ADDRESS][US_STATE] [PERSON_NAME] 53 minute…" at bounding box center [179, 156] width 358 height 482
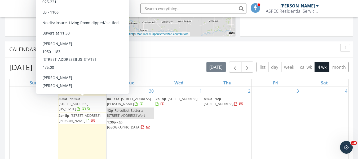
scroll to position [185, 0]
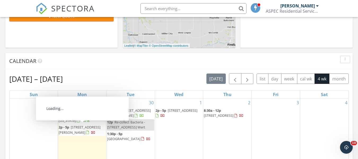
click at [0, 100] on div "[DATE] [PERSON_NAME] 8:30 am [STREET_ADDRESS][US_STATE] [PERSON_NAME] 53 minute…" at bounding box center [179, 130] width 358 height 482
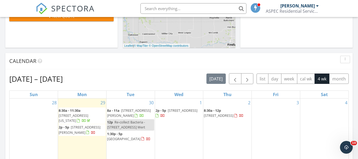
click at [218, 110] on span "8:30a - 12p" at bounding box center [212, 110] width 17 height 5
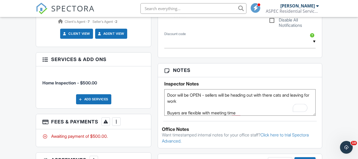
click at [340, 104] on div "Dashboard Templates Contacts Metrics Automations Settings Email Queue Text Queu…" at bounding box center [179, 79] width 358 height 738
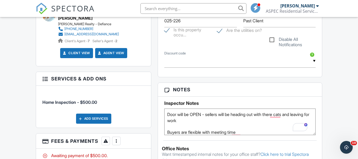
scroll to position [297, 0]
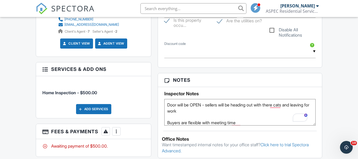
click at [200, 112] on textarea "Buyers are flexible with meeting time *Do NOT want outbuilding added" at bounding box center [239, 112] width 151 height 26
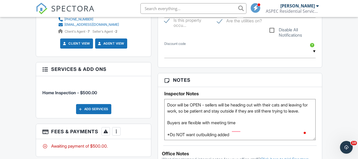
drag, startPoint x: 314, startPoint y: 121, endPoint x: 311, endPoint y: 137, distance: 15.4
click at [311, 137] on textarea "Buyers are flexible with meeting time *Do NOT want outbuilding added" at bounding box center [239, 119] width 151 height 41
type textarea "Door will be OPEN - sellers will be heading out with their cats and leaving for…"
click at [340, 87] on div "Dashboard Templates Contacts Metrics Automations Settings Email Queue Text Queu…" at bounding box center [179, 96] width 358 height 753
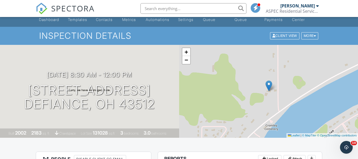
scroll to position [0, 0]
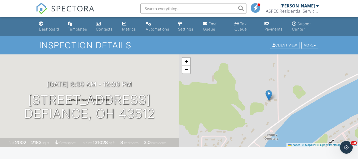
click at [52, 28] on div "Dashboard" at bounding box center [49, 29] width 20 height 4
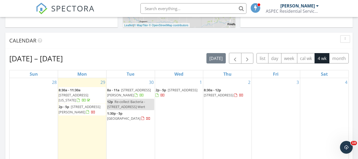
click at [0, 85] on div "[DATE] [PERSON_NAME] 8:30 am [STREET_ADDRESS][US_STATE] [PERSON_NAME] 53 minute…" at bounding box center [179, 109] width 358 height 482
